Goal: Check status: Check status

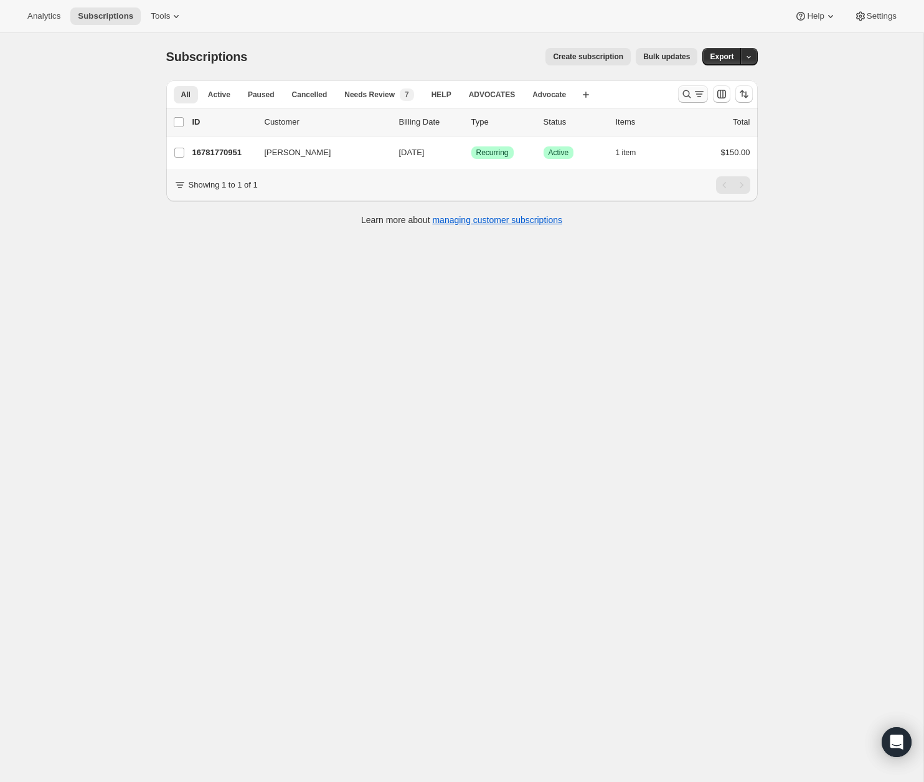
click at [685, 95] on icon "Search and filter results" at bounding box center [687, 94] width 12 height 12
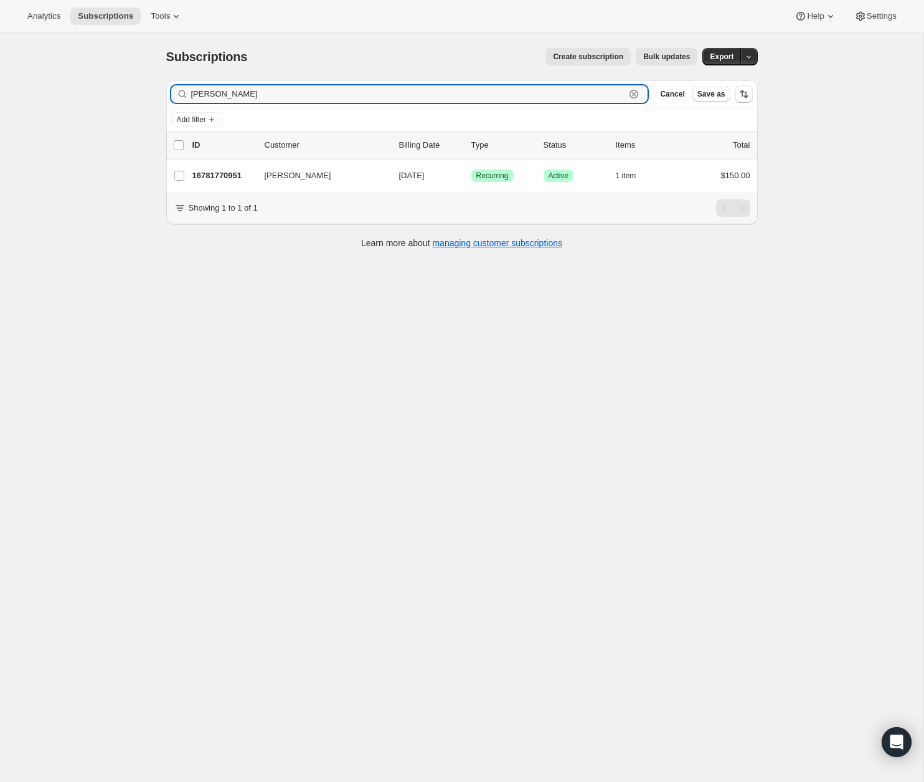
click at [636, 98] on icon "button" at bounding box center [634, 94] width 12 height 12
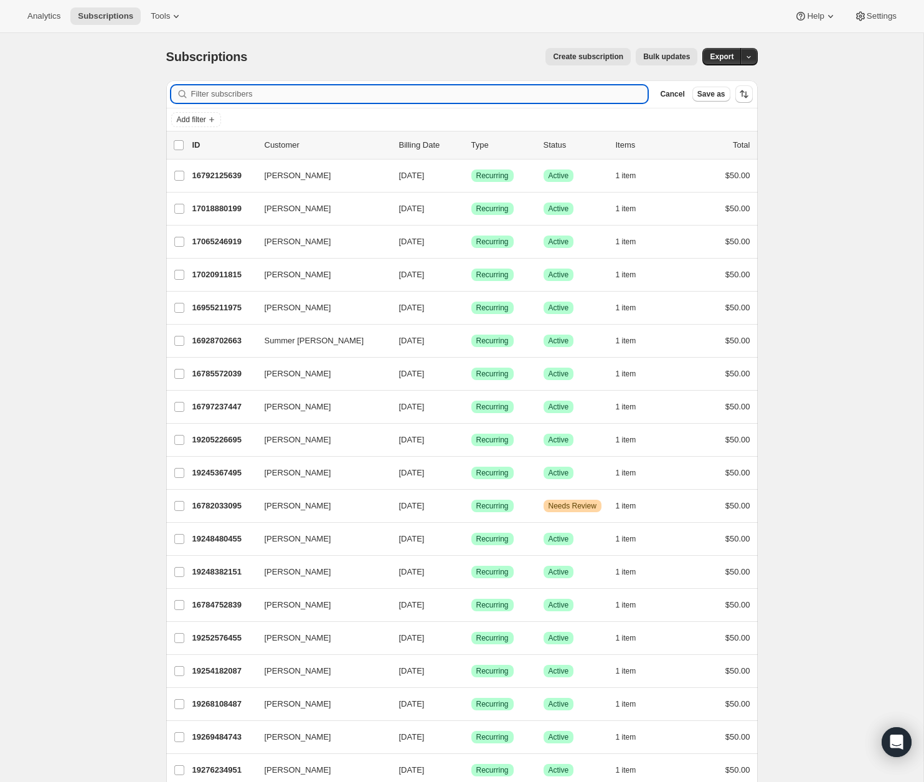
click at [348, 99] on input "Filter subscribers" at bounding box center [419, 93] width 457 height 17
paste input "[PERSON_NAME]"
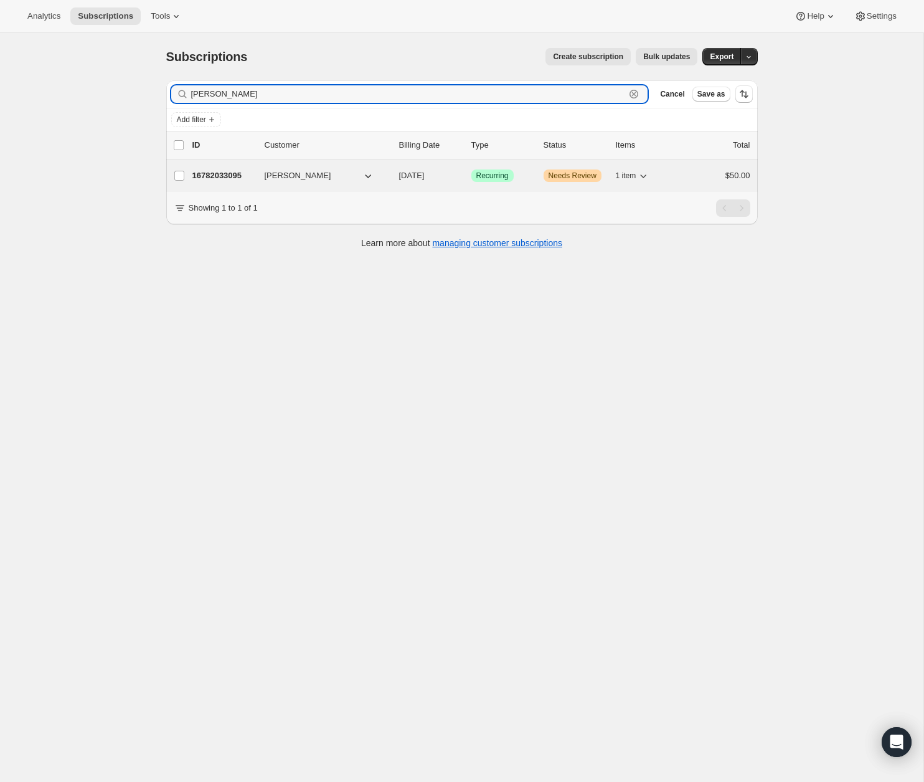
type input "[PERSON_NAME]"
click at [229, 181] on div "16782033095 [PERSON_NAME] [DATE] Success Recurring Warning Needs Review 1 item …" at bounding box center [471, 175] width 558 height 17
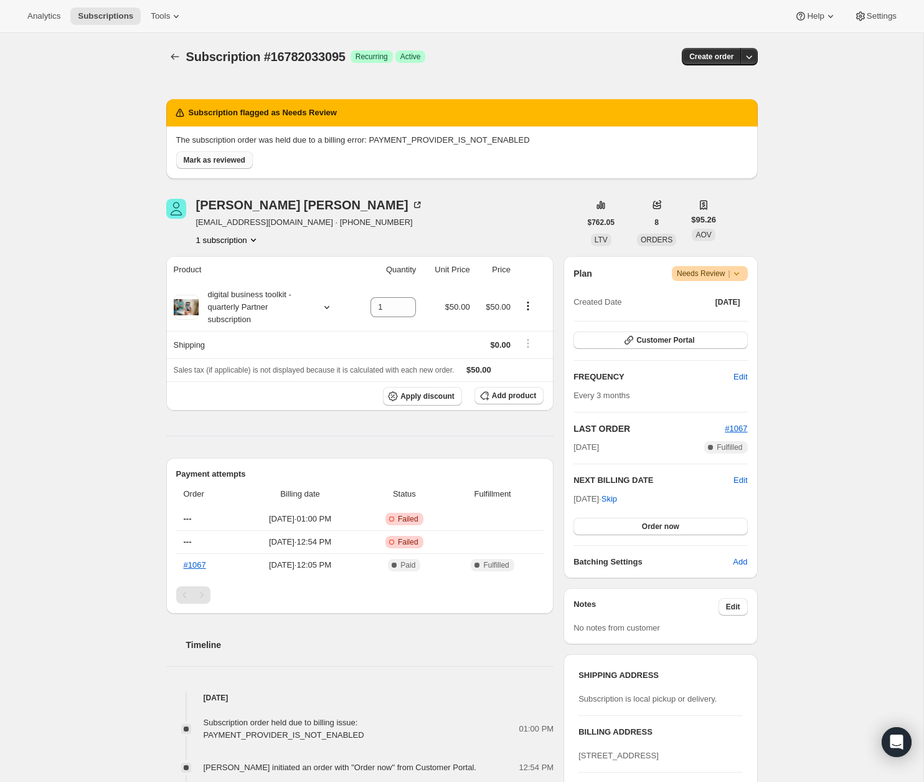
click at [224, 157] on span "Mark as reviewed" at bounding box center [215, 160] width 62 height 10
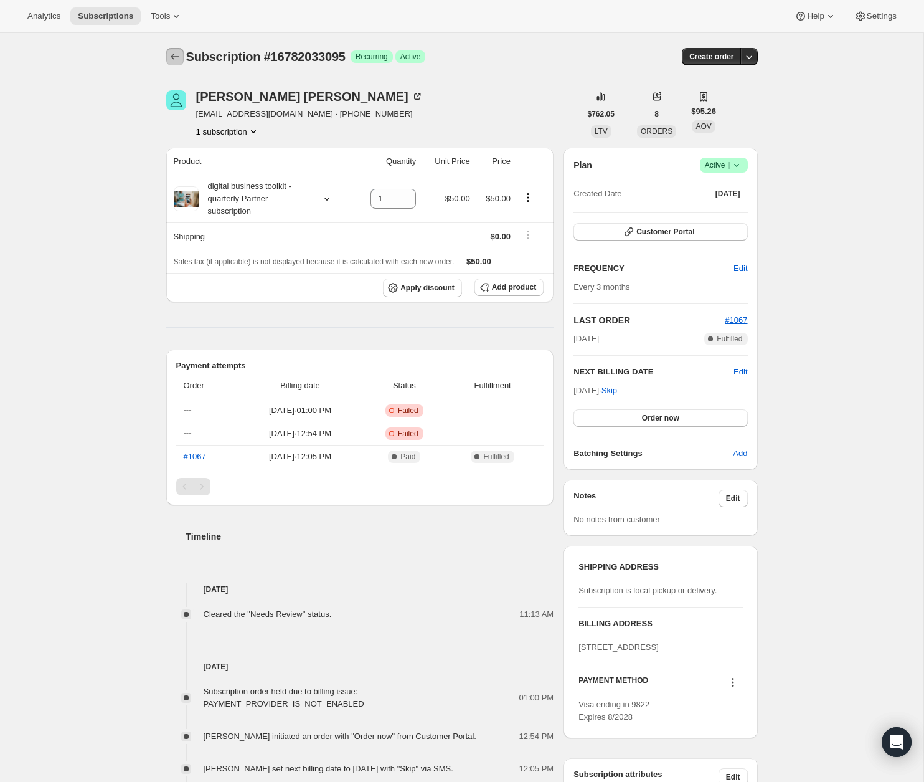
click at [166, 59] on button "Subscriptions" at bounding box center [174, 56] width 17 height 17
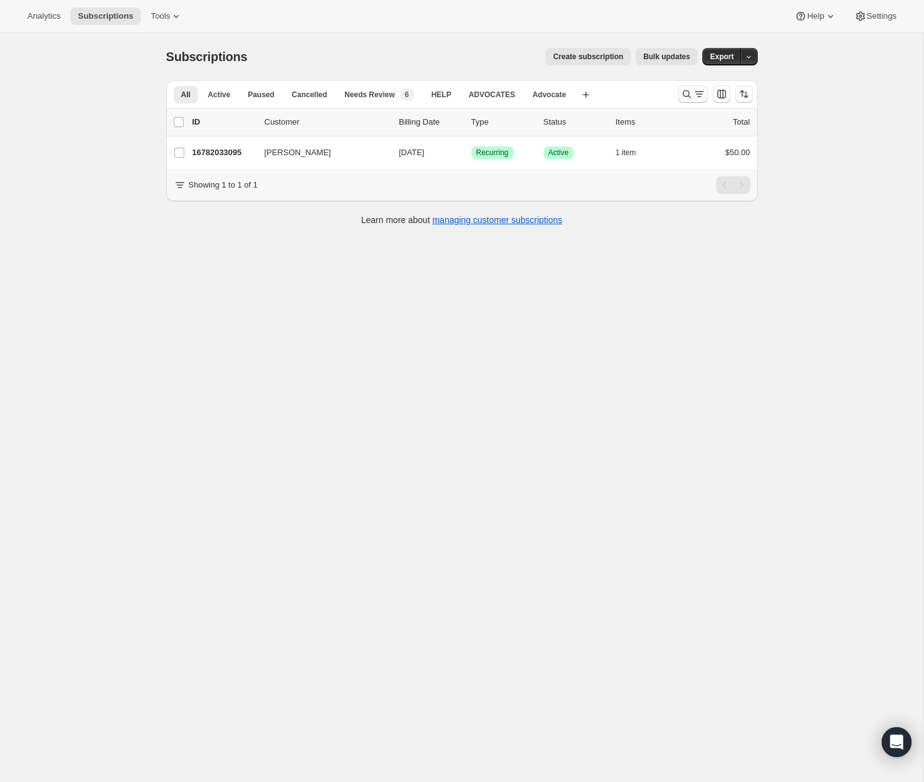
click at [687, 97] on icon "Search and filter results" at bounding box center [687, 94] width 12 height 12
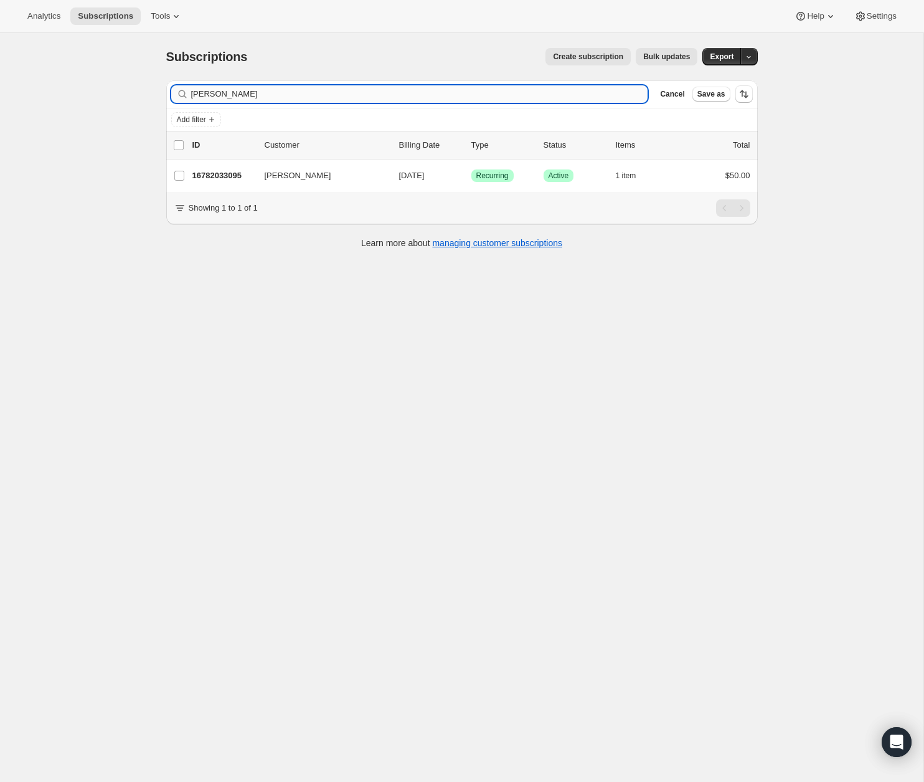
click at [376, 95] on input "[PERSON_NAME]" at bounding box center [419, 93] width 457 height 17
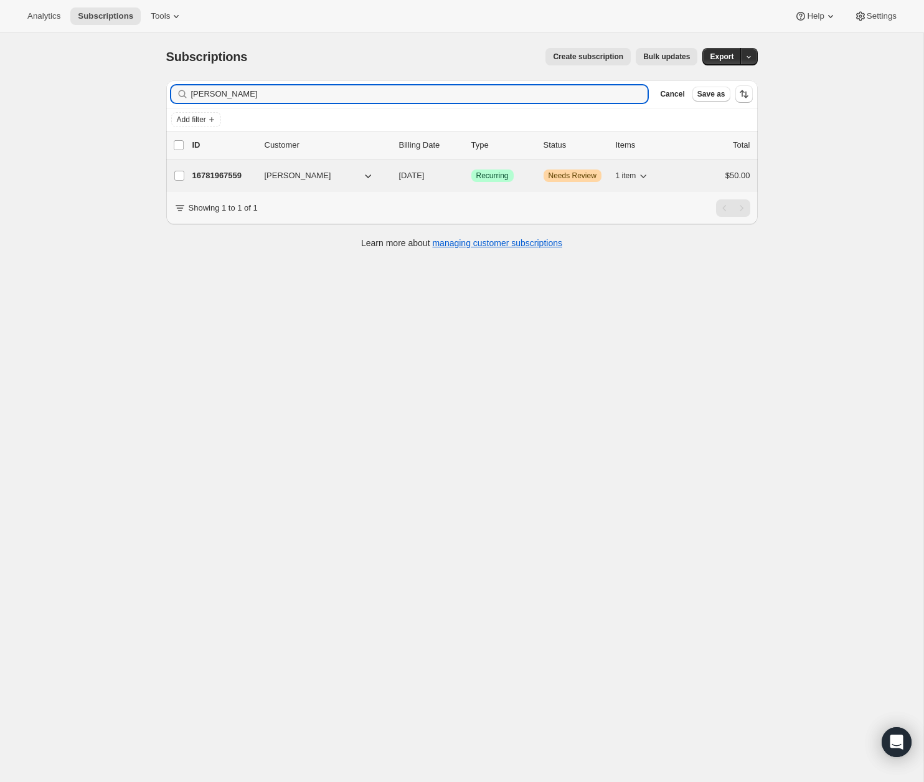
type input "[PERSON_NAME]"
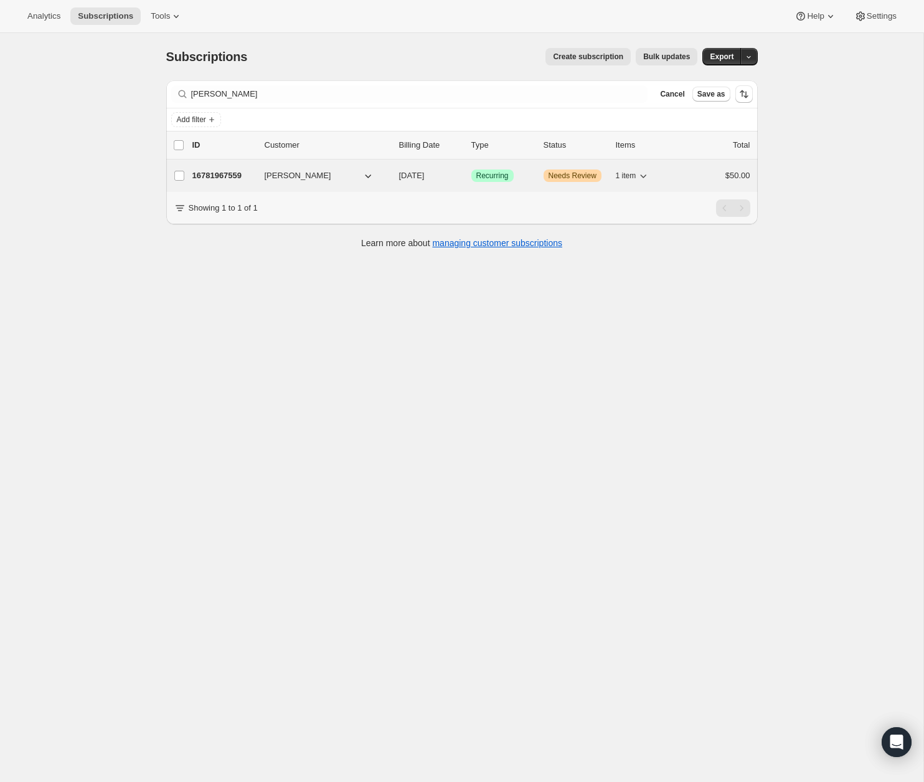
click at [224, 171] on p "16781967559" at bounding box center [223, 175] width 62 height 12
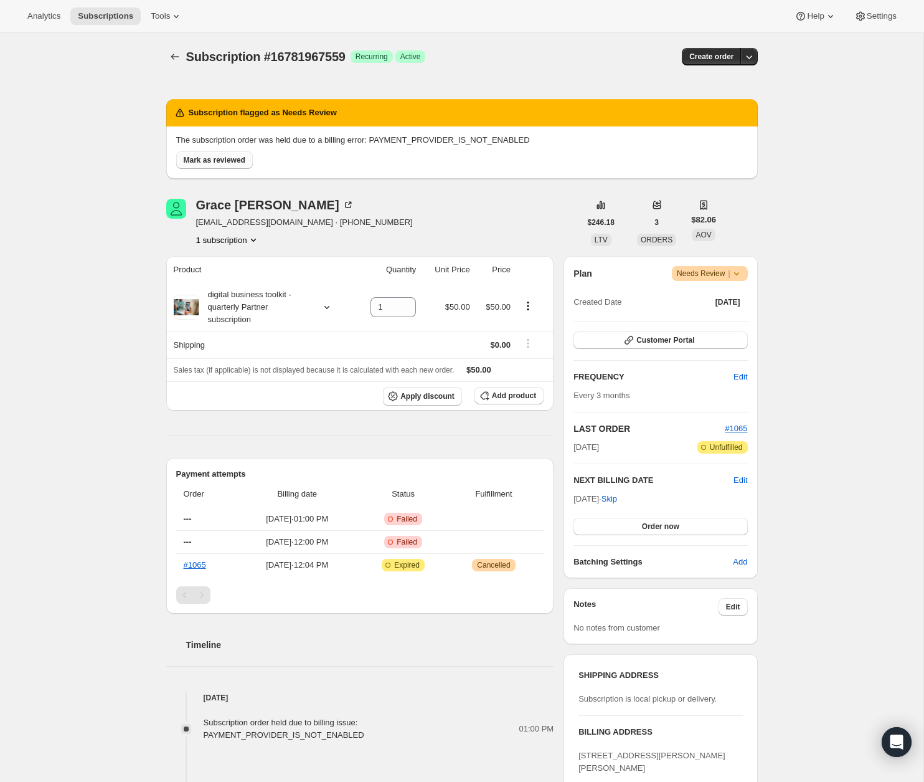
click at [224, 159] on span "Mark as reviewed" at bounding box center [215, 160] width 62 height 10
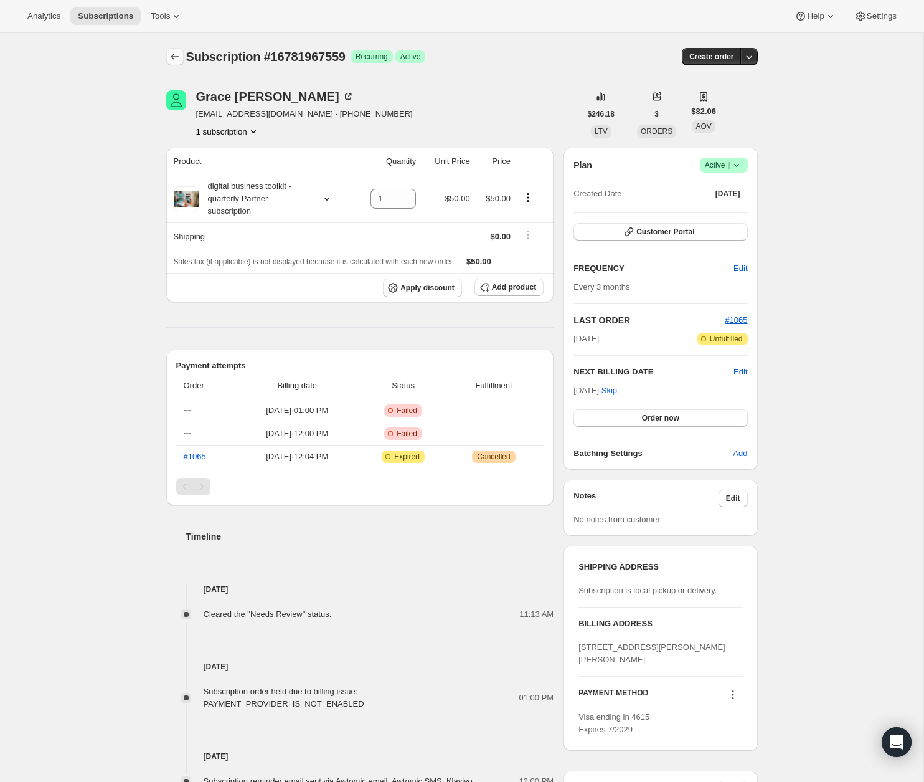
click at [176, 58] on icon "Subscriptions" at bounding box center [175, 56] width 12 height 12
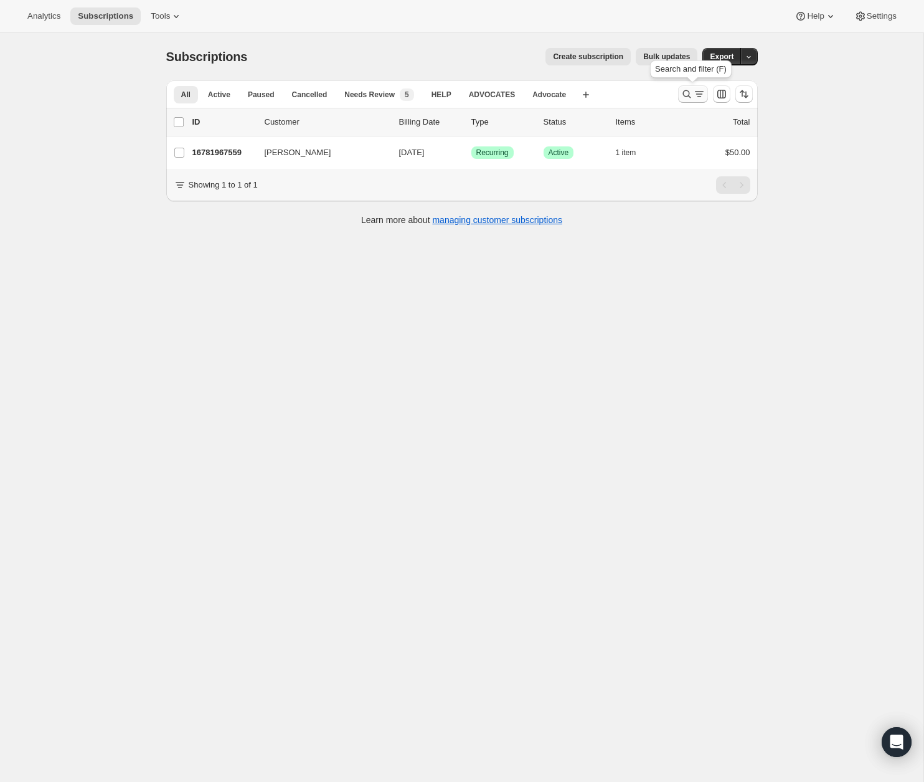
click at [682, 90] on icon "Search and filter results" at bounding box center [687, 94] width 12 height 12
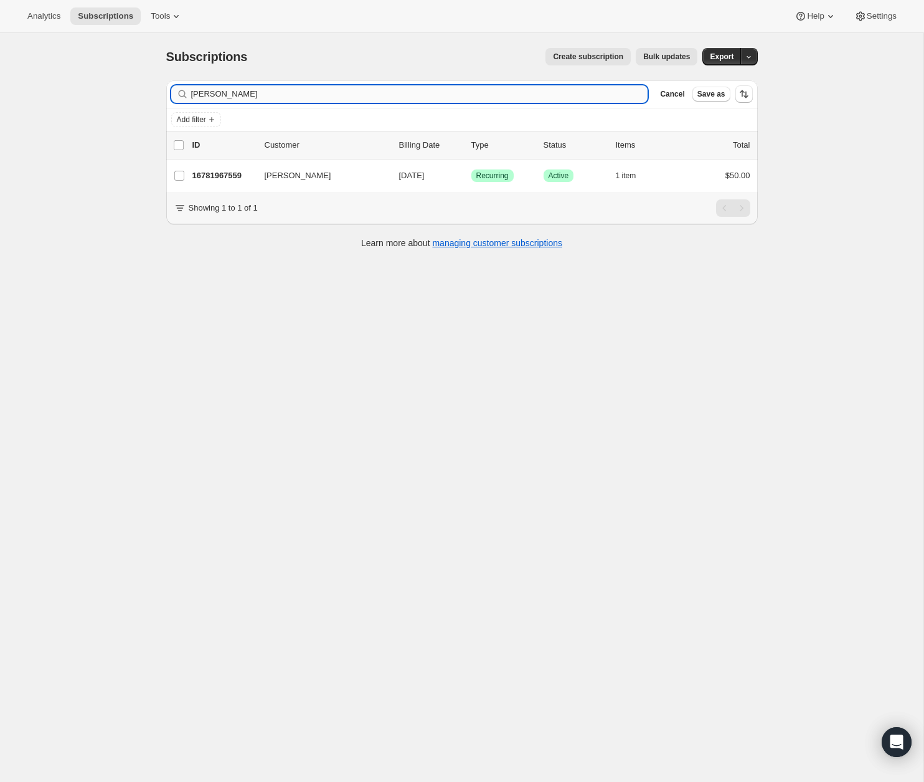
click at [384, 92] on input "[PERSON_NAME]" at bounding box center [419, 93] width 457 height 17
type input "[PERSON_NAME]"
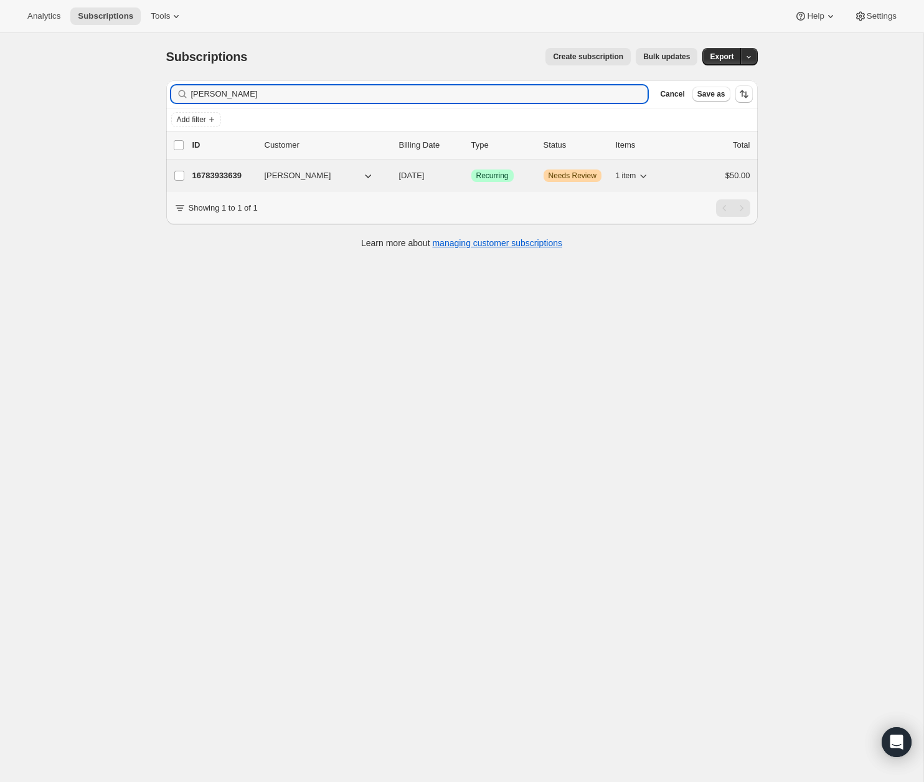
click at [201, 176] on p "16783933639" at bounding box center [223, 175] width 62 height 12
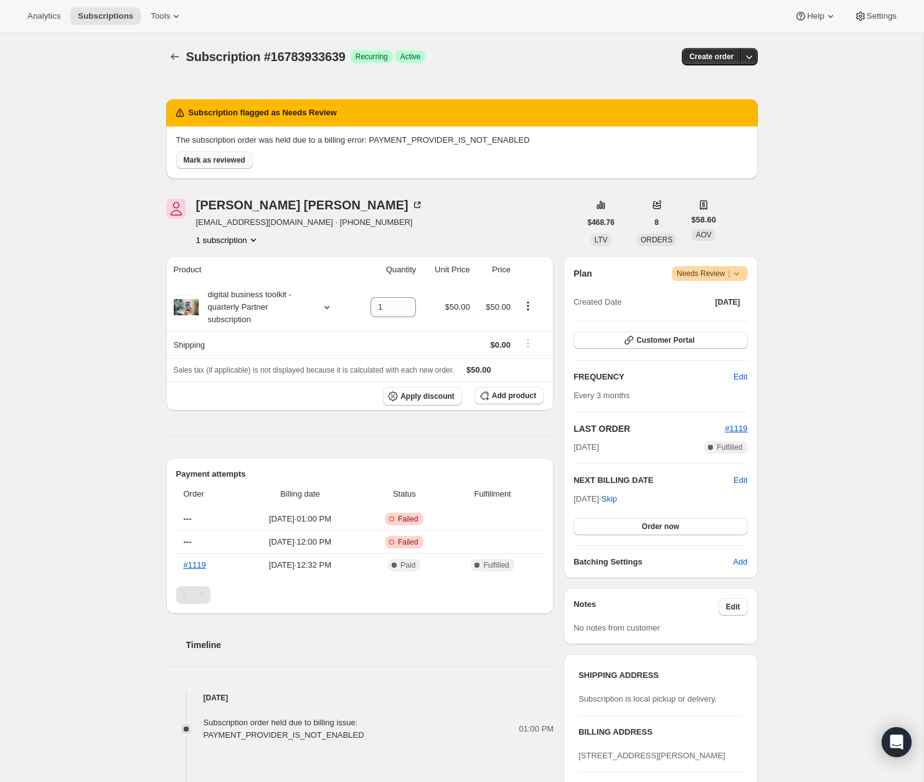
click at [197, 160] on span "Mark as reviewed" at bounding box center [215, 160] width 62 height 10
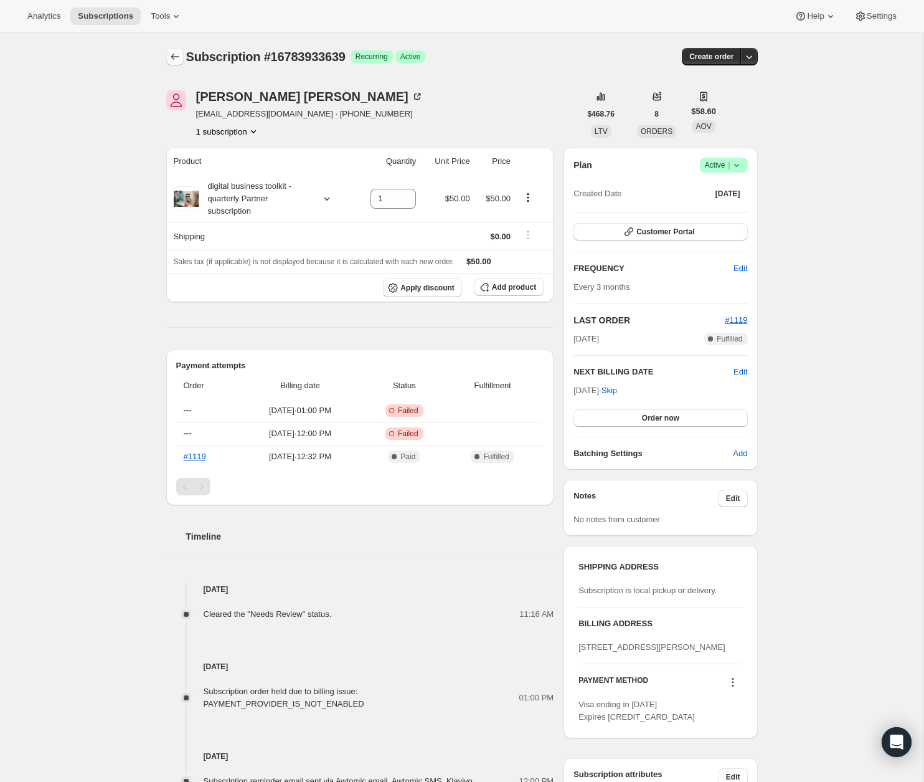
click at [177, 58] on icon "Subscriptions" at bounding box center [175, 56] width 12 height 12
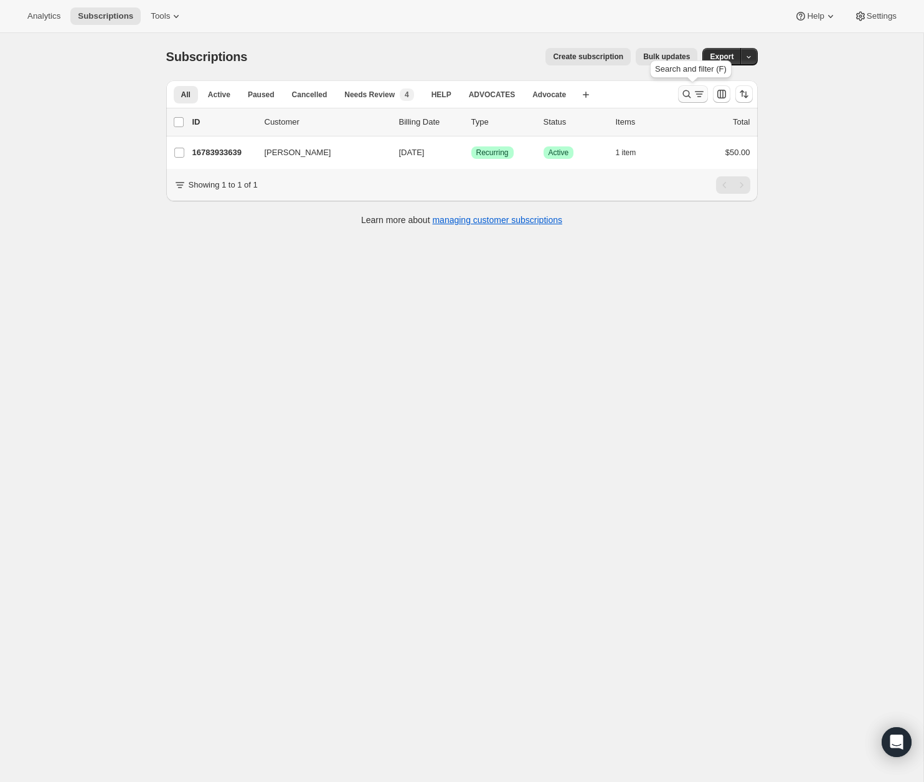
click at [682, 95] on icon "Search and filter results" at bounding box center [687, 94] width 12 height 12
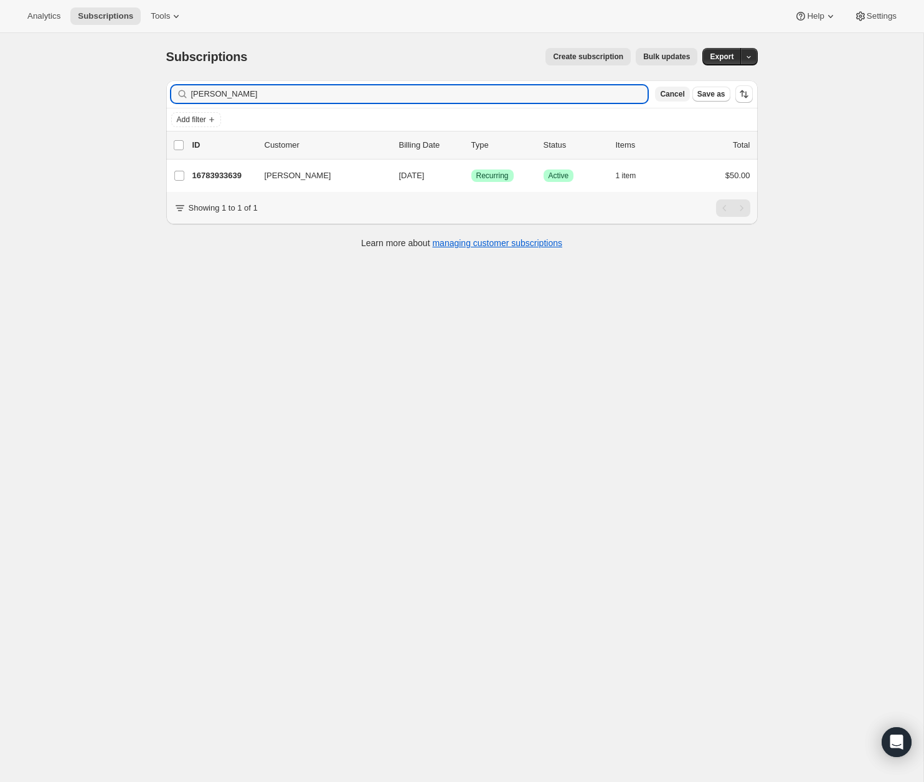
click at [680, 95] on span "Cancel" at bounding box center [672, 94] width 24 height 10
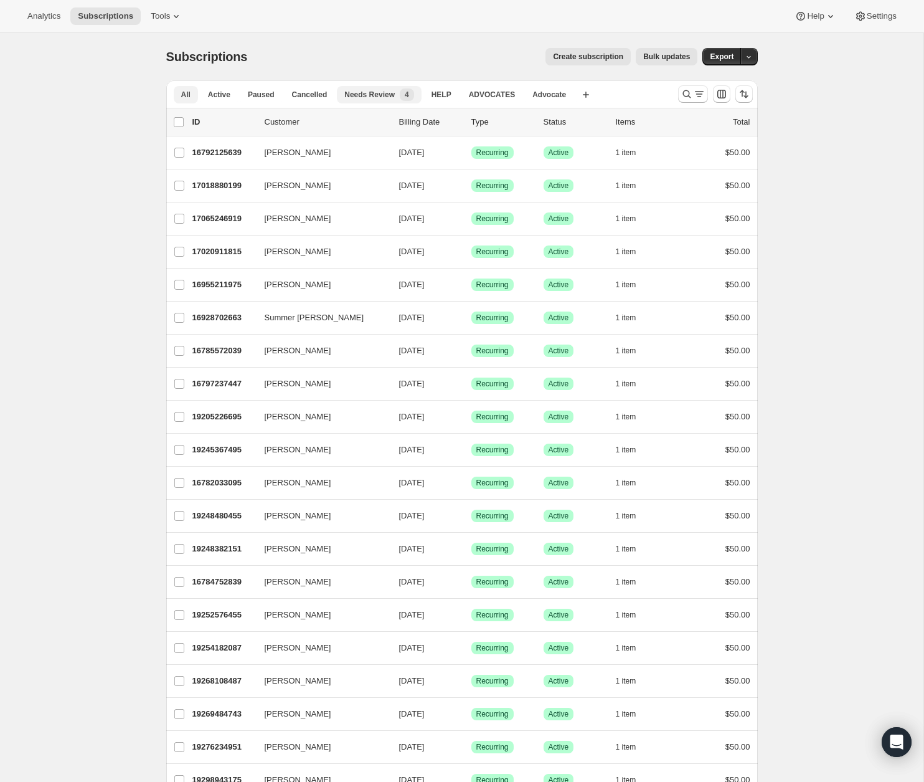
click at [393, 97] on span "Needs Review" at bounding box center [370, 95] width 50 height 10
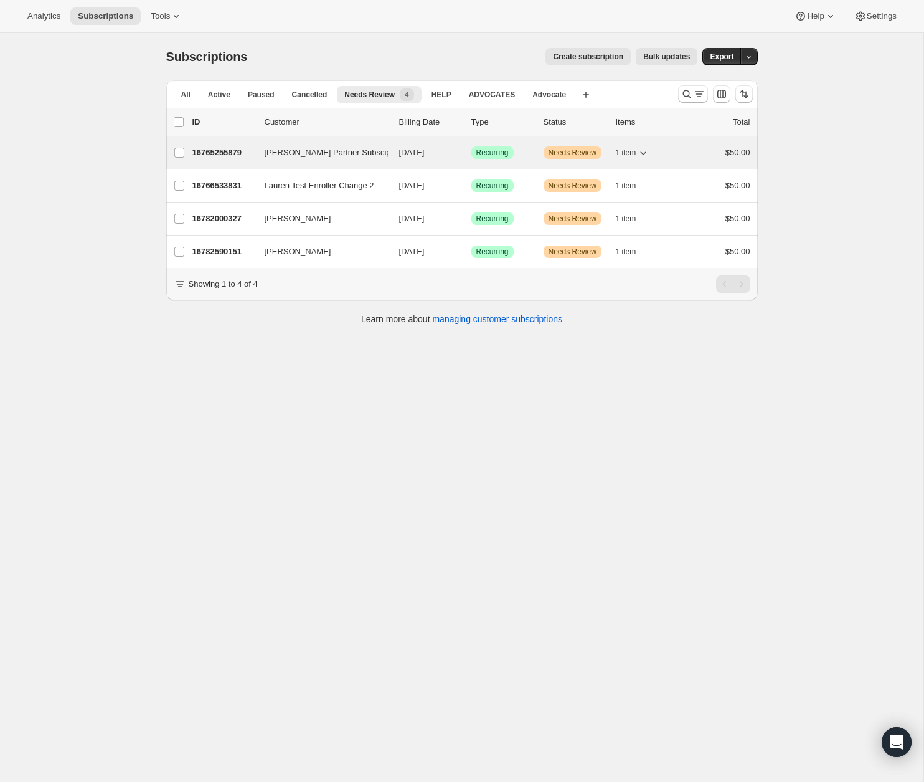
click at [244, 148] on p "16765255879" at bounding box center [223, 152] width 62 height 12
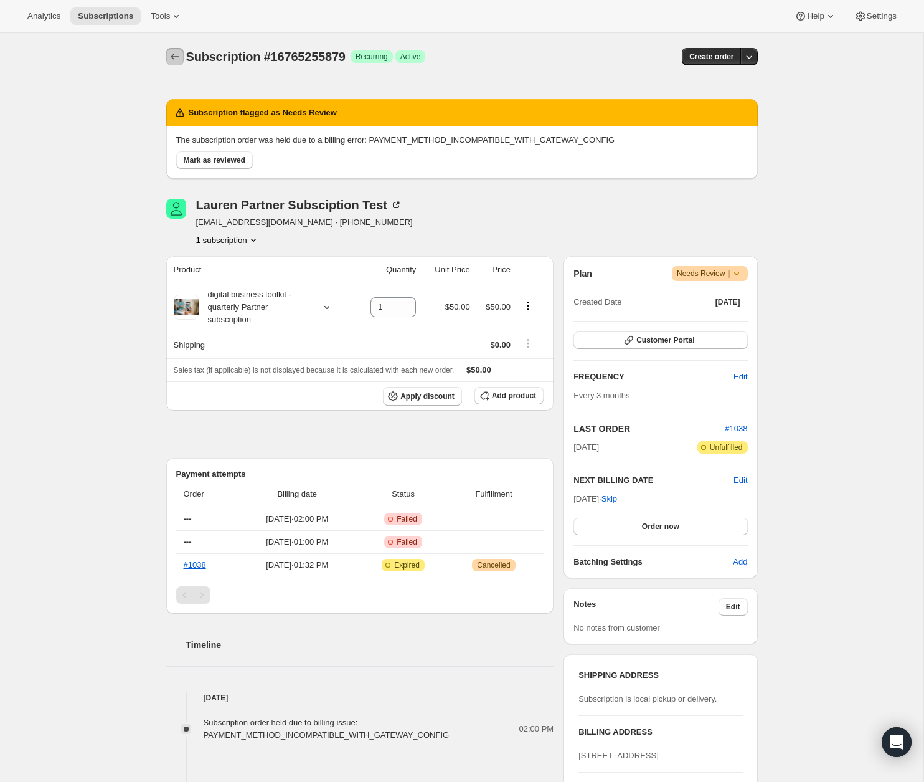
click at [166, 58] on button "Subscriptions" at bounding box center [174, 56] width 17 height 17
